Goal: Task Accomplishment & Management: Manage account settings

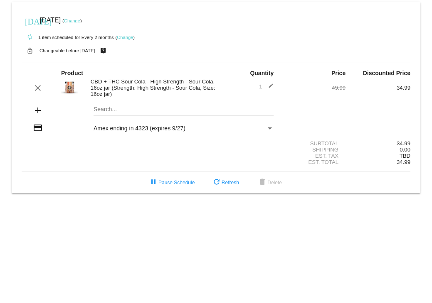
click at [127, 37] on link "Change" at bounding box center [125, 37] width 16 height 5
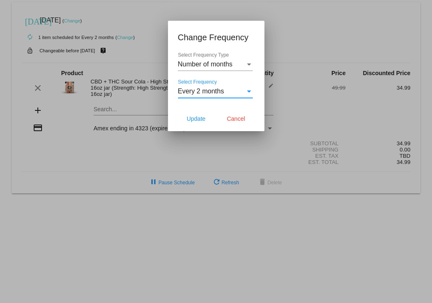
click at [232, 94] on div "Every 2 months" at bounding box center [211, 91] width 67 height 7
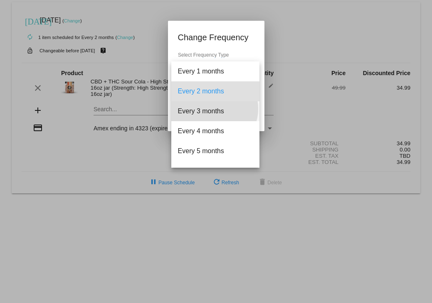
click at [214, 109] on span "Every 3 months" at bounding box center [215, 111] width 75 height 20
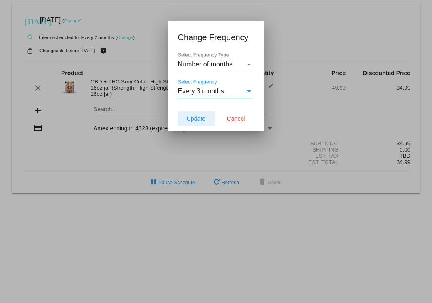
click at [196, 119] on span "Update" at bounding box center [196, 119] width 19 height 7
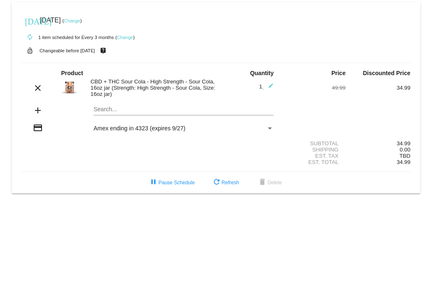
click at [80, 19] on link "Change" at bounding box center [72, 20] width 16 height 5
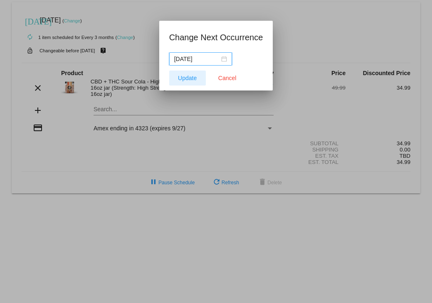
click at [195, 77] on span "Update" at bounding box center [187, 78] width 19 height 7
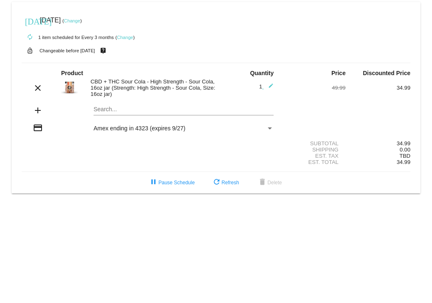
click at [80, 21] on link "Change" at bounding box center [72, 20] width 16 height 5
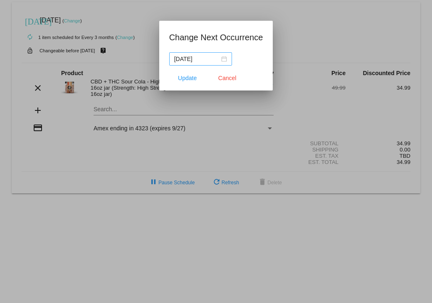
click at [222, 58] on div "[DATE]" at bounding box center [200, 58] width 53 height 9
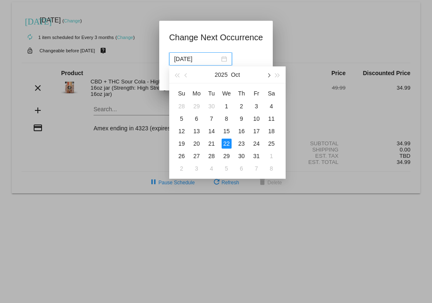
click at [269, 73] on button "button" at bounding box center [268, 75] width 9 height 17
click at [198, 153] on div "24" at bounding box center [197, 156] width 10 height 10
type input "[DATE]"
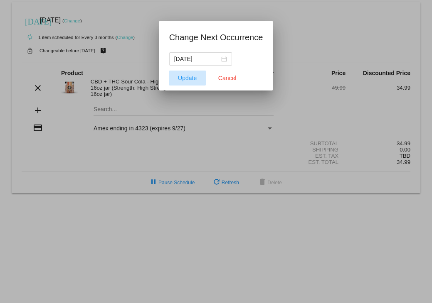
click at [181, 76] on span "Update" at bounding box center [187, 78] width 19 height 7
